Goal: Find specific page/section

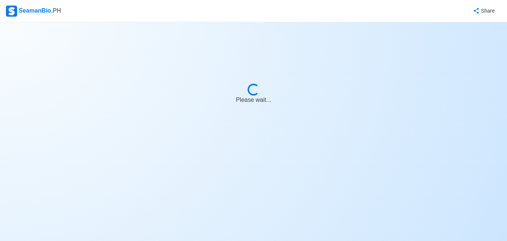
select select "Cadet"
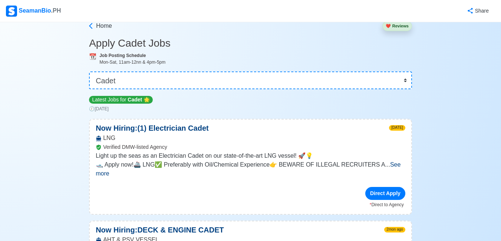
scroll to position [37, 0]
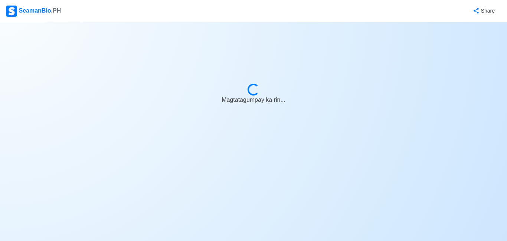
select select "Cadet"
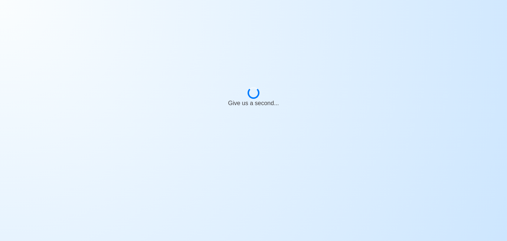
select select "Cadet"
